Goal: Book appointment/travel/reservation: Book appointment/travel/reservation

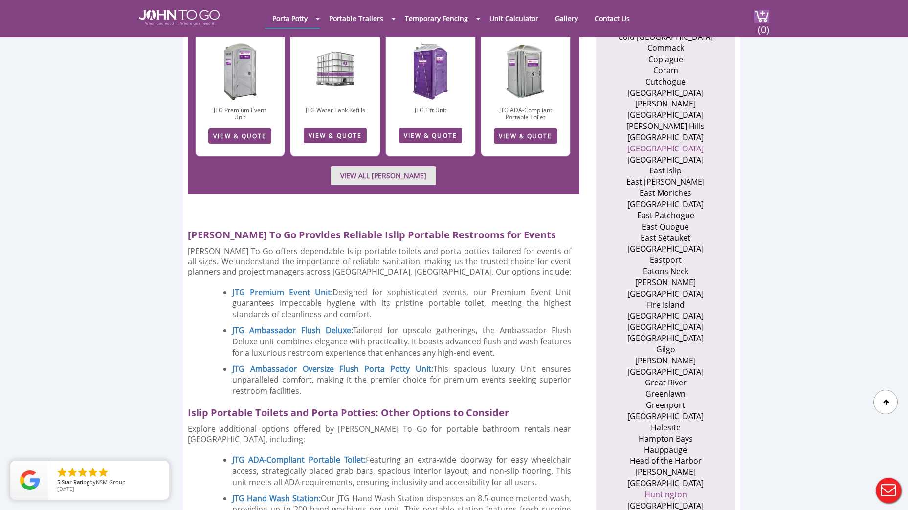
scroll to position [636, 0]
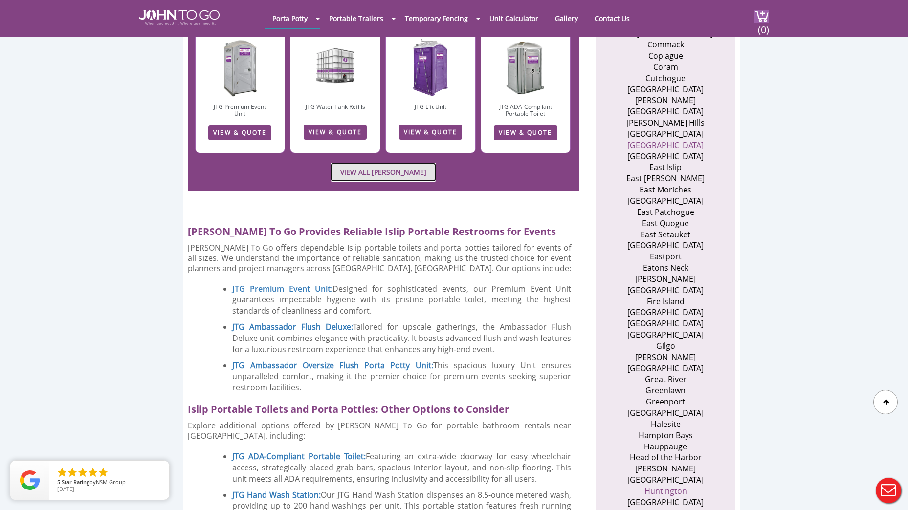
click at [406, 163] on link "VIEW ALL PORTA JOHN RENTALS" at bounding box center [384, 172] width 106 height 19
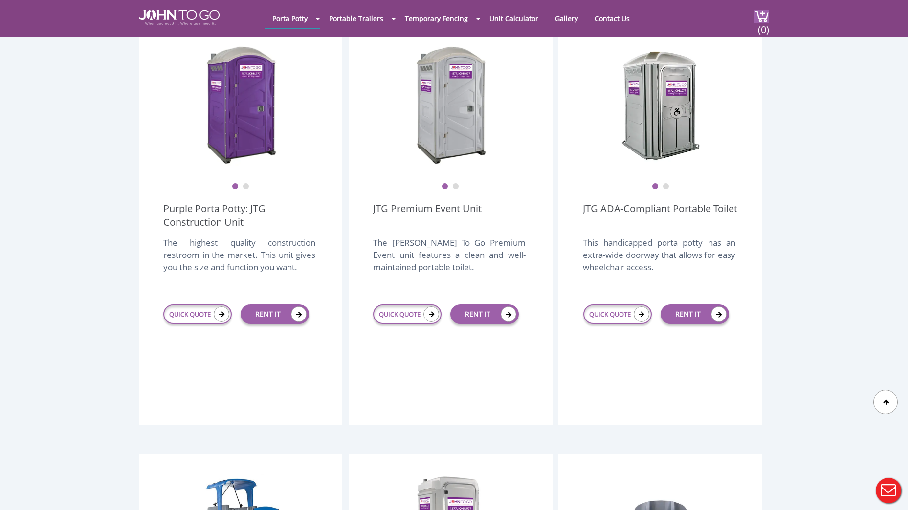
scroll to position [196, 0]
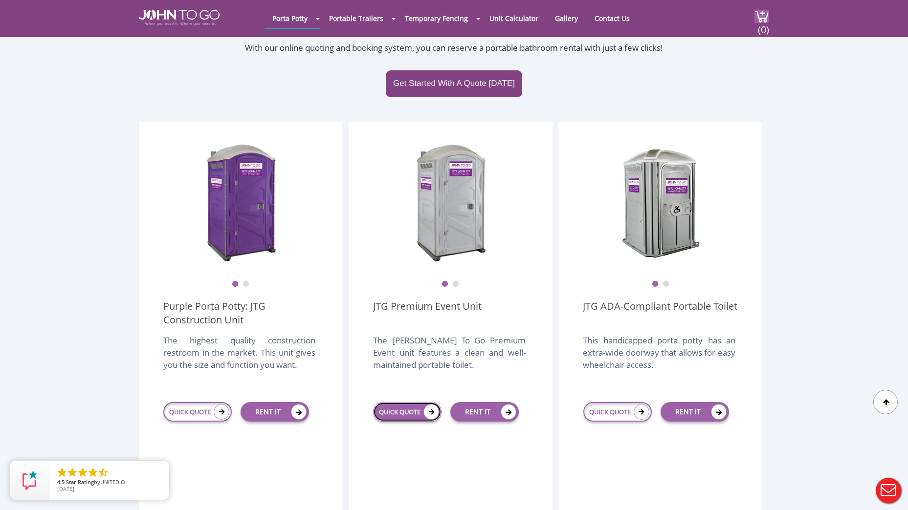
click at [399, 402] on link "QUICK QUOTE" at bounding box center [407, 412] width 68 height 20
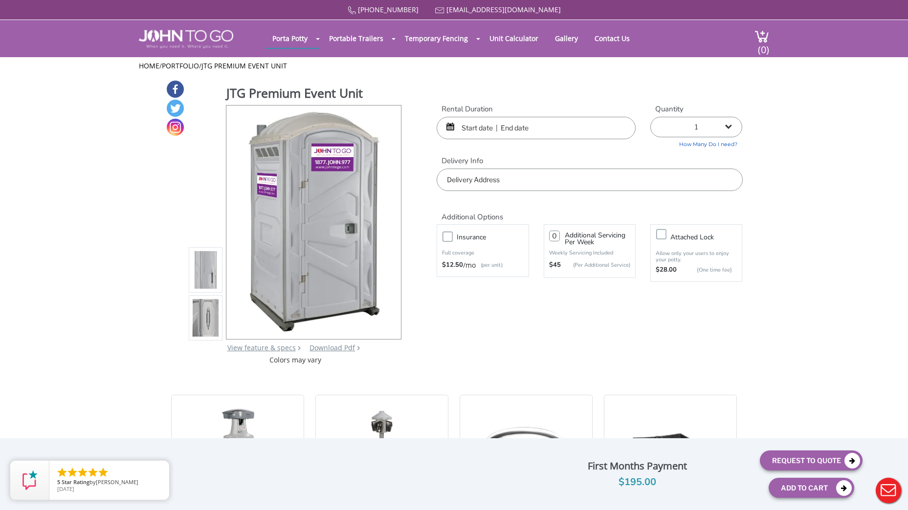
click at [540, 128] on input "text" at bounding box center [536, 128] width 199 height 22
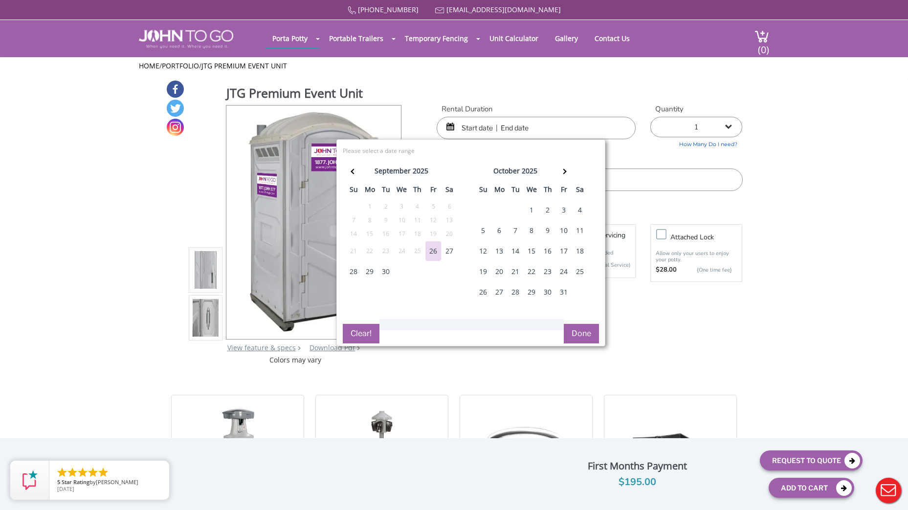
click at [446, 251] on div "27" at bounding box center [450, 252] width 16 height 20
click at [352, 274] on div "28" at bounding box center [354, 272] width 16 height 20
type input "09/27/2025 to 09/28/2025"
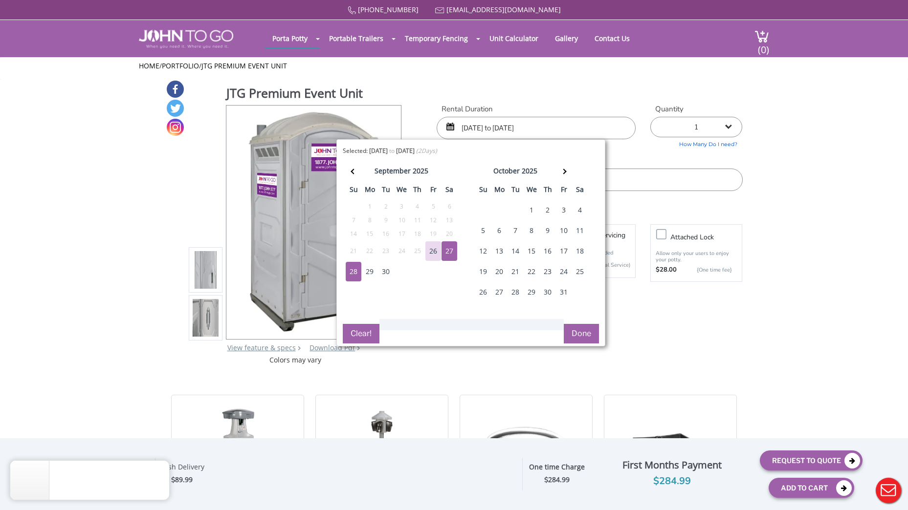
click at [585, 334] on button "Done" at bounding box center [581, 334] width 35 height 20
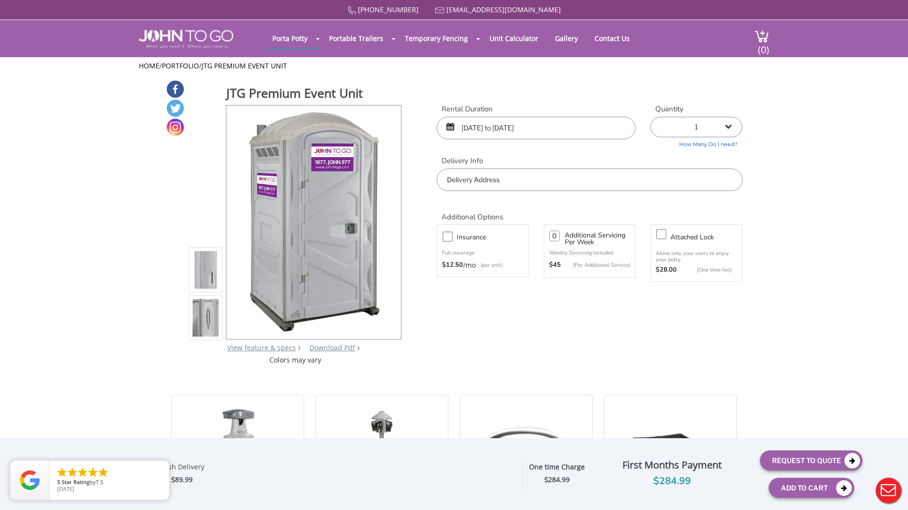
click at [536, 180] on input "text" at bounding box center [590, 180] width 306 height 22
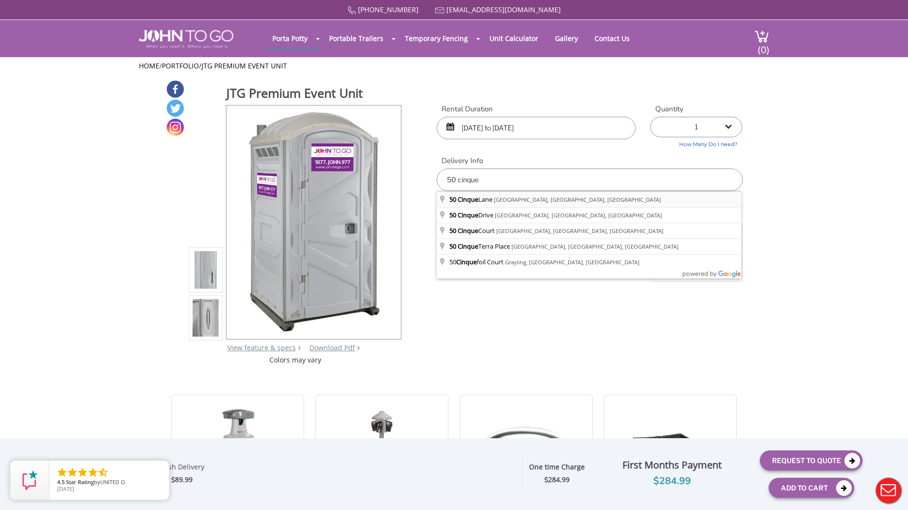
type input "50 Cinque Lane, Bayport, NY, USA"
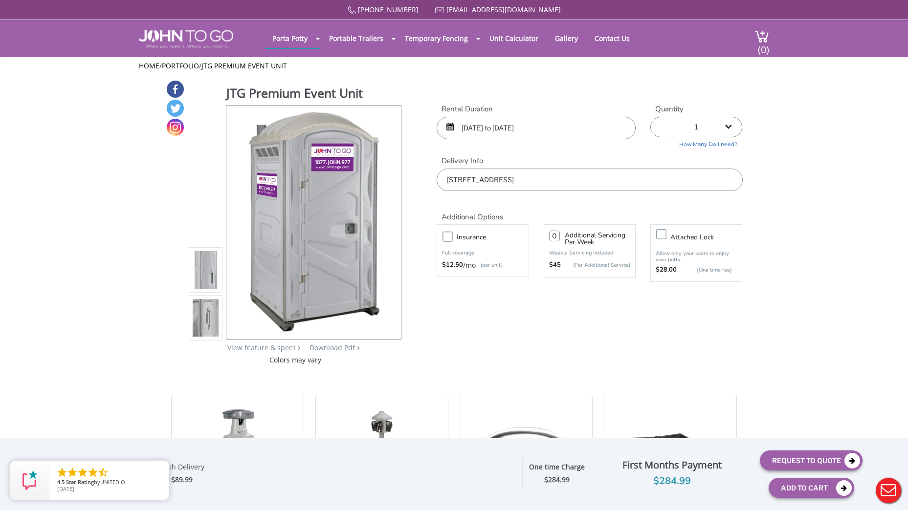
click at [666, 333] on div "JTG Premium Event Unit View feature & specs Download Pdf Product PDF Addon PDF …" at bounding box center [454, 223] width 577 height 286
click at [546, 478] on strong "$ 284.99" at bounding box center [556, 480] width 25 height 9
click at [161, 469] on icon "close" at bounding box center [160, 471] width 10 height 10
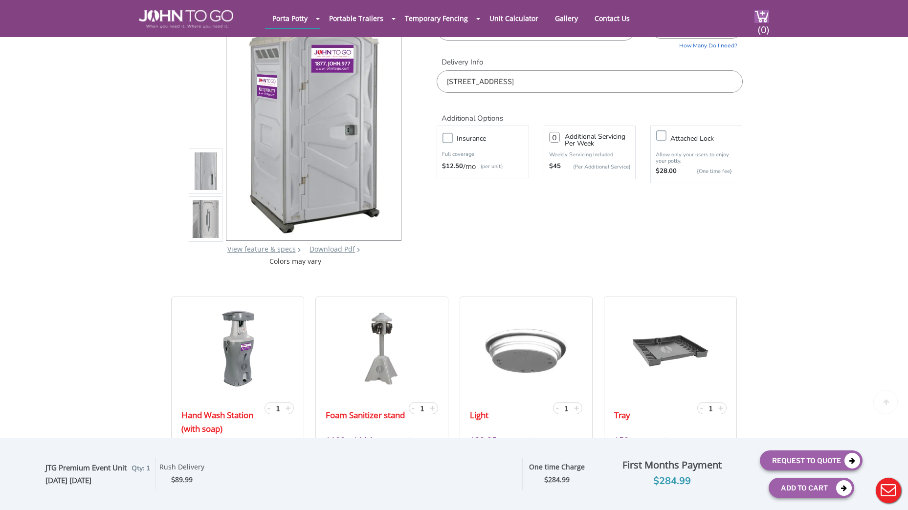
scroll to position [244, 0]
